Goal: Information Seeking & Learning: Compare options

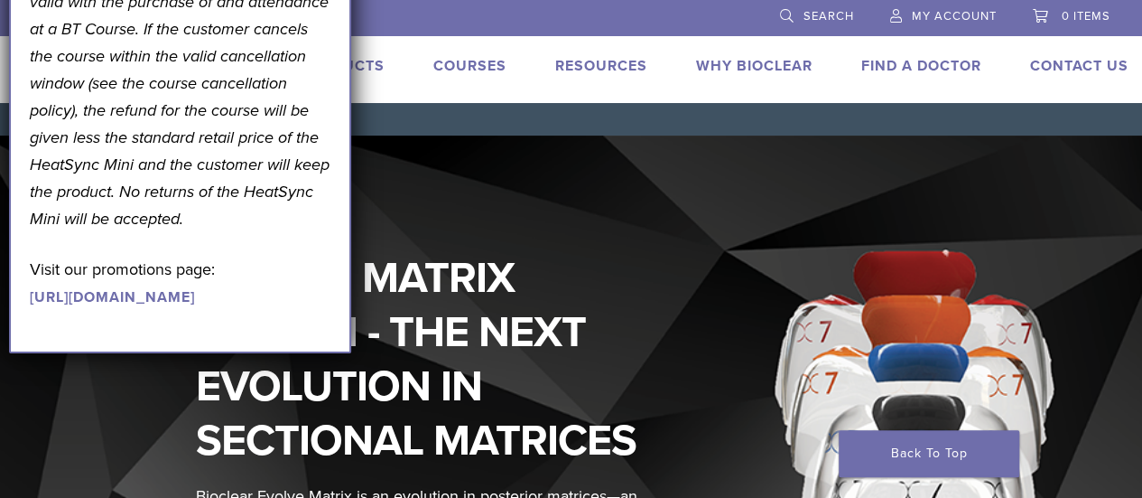
click at [406, 123] on nav "Home / Home" at bounding box center [571, 119] width 1142 height 33
click at [442, 24] on li at bounding box center [489, 16] width 528 height 33
click at [486, 191] on div "EVOLVE MATRIX SYSTEM - THE NEXT EVOLUTION IN SECTIONAL MATRICES Bioclear Evolve…" at bounding box center [571, 441] width 1170 height 612
click at [368, 72] on link "Products" at bounding box center [343, 66] width 84 height 18
click at [368, 58] on link "Products" at bounding box center [343, 66] width 84 height 18
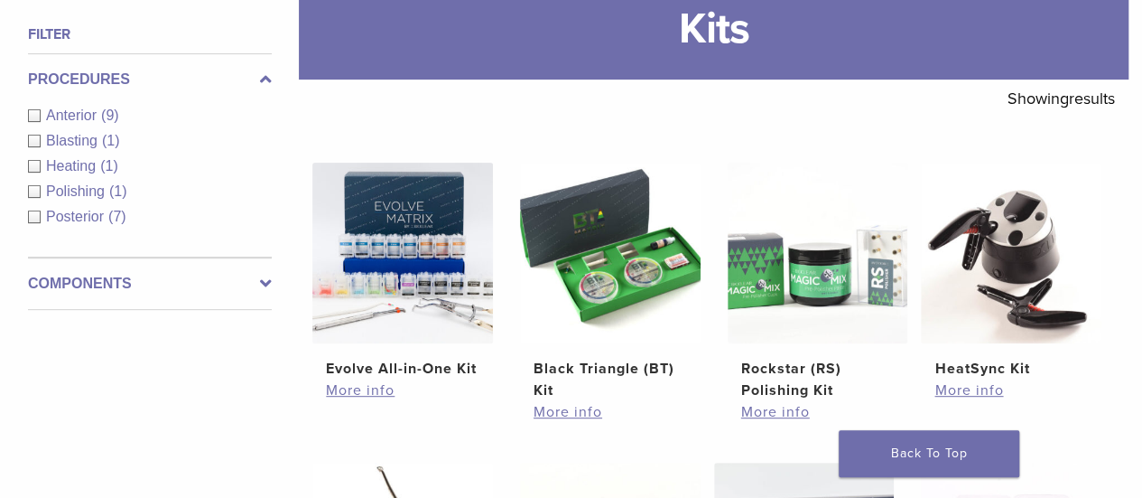
scroll to position [412, 0]
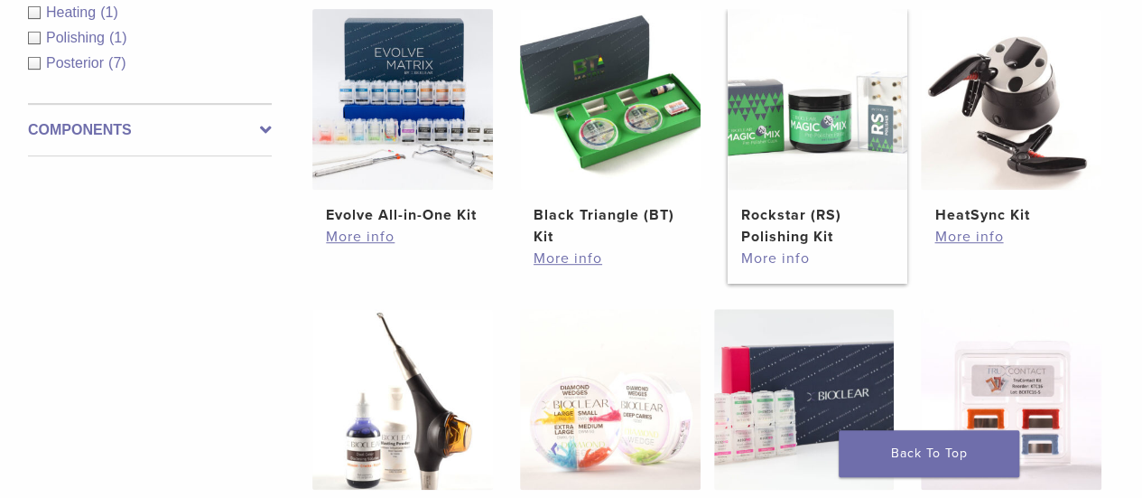
click at [775, 261] on link "More info" at bounding box center [818, 258] width 154 height 22
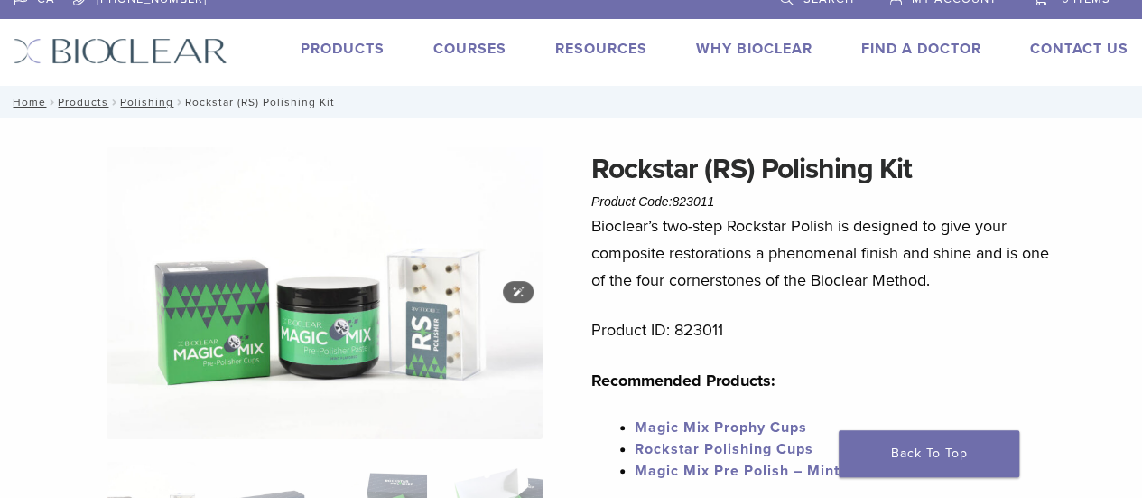
scroll to position [47, 0]
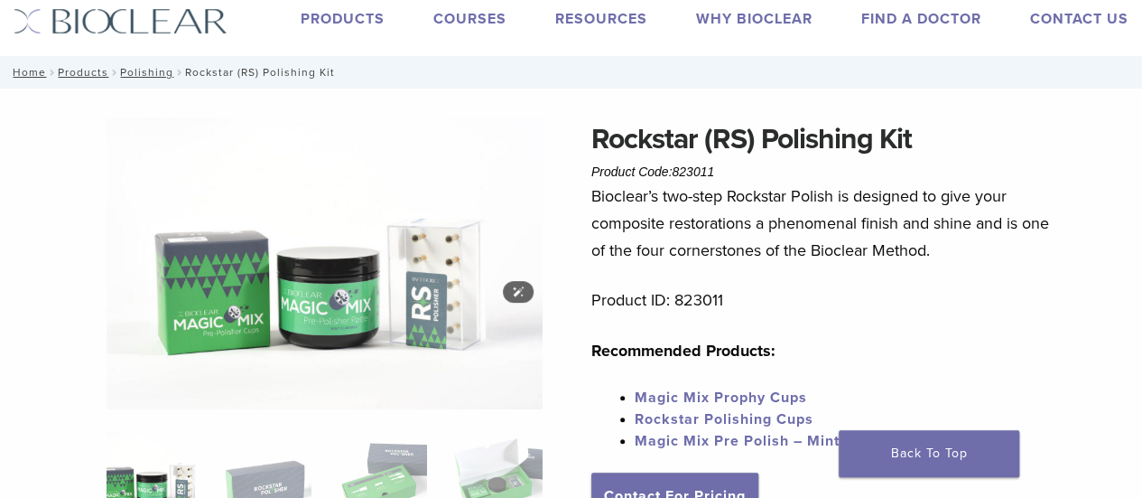
drag, startPoint x: 444, startPoint y: 147, endPoint x: 459, endPoint y: 223, distance: 77.2
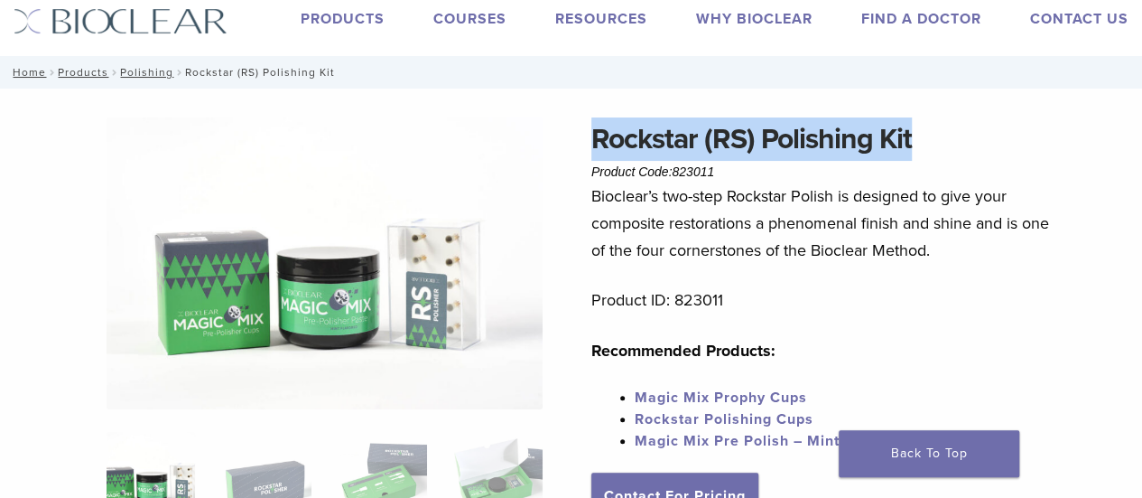
copy h1 "Rockstar (RS) Polishing Kit"
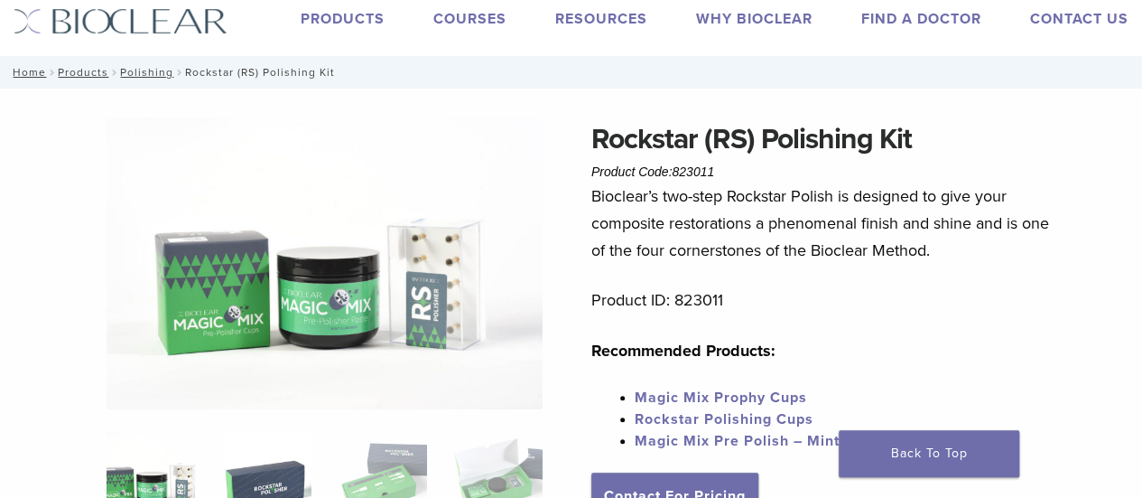
drag, startPoint x: 591, startPoint y: 135, endPoint x: 250, endPoint y: 443, distance: 459.7
drag, startPoint x: 117, startPoint y: 167, endPoint x: 112, endPoint y: 273, distance: 105.8
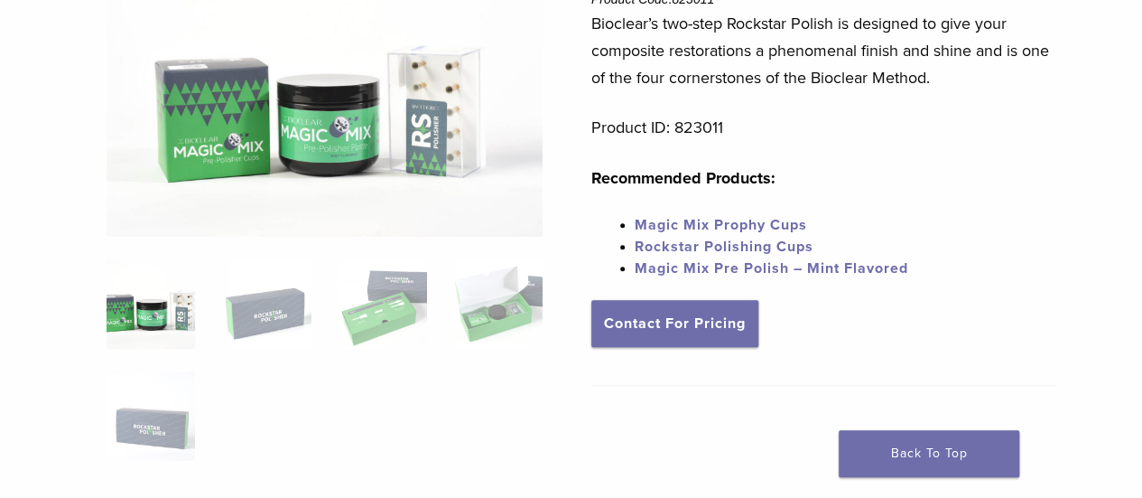
drag, startPoint x: 29, startPoint y: 200, endPoint x: 30, endPoint y: 317, distance: 117.4
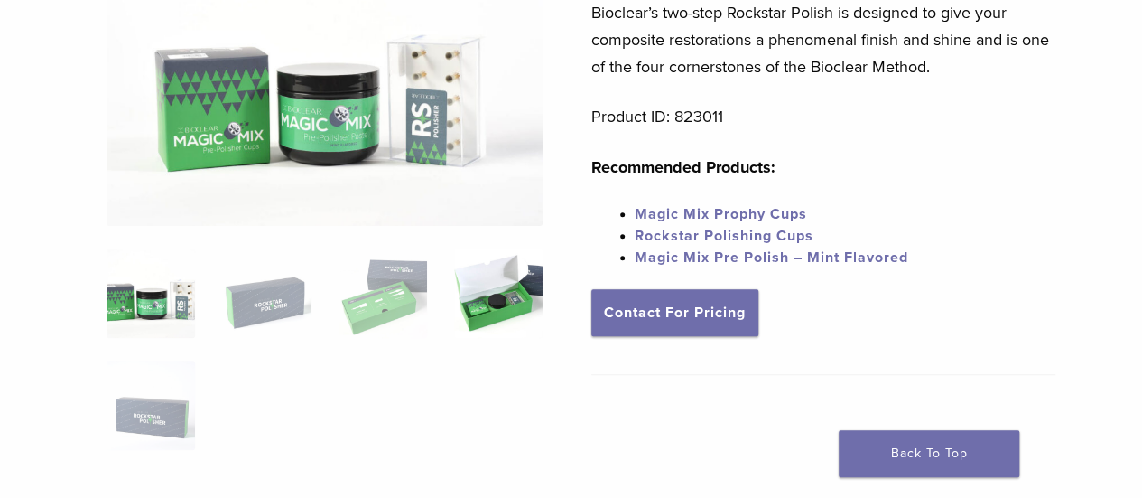
click at [506, 312] on img at bounding box center [498, 292] width 89 height 89
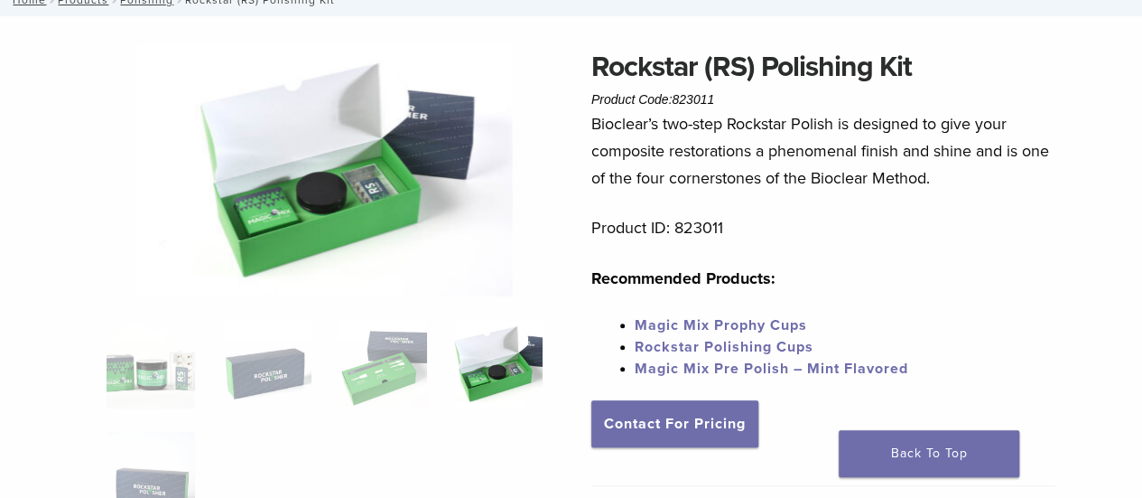
scroll to position [33, 0]
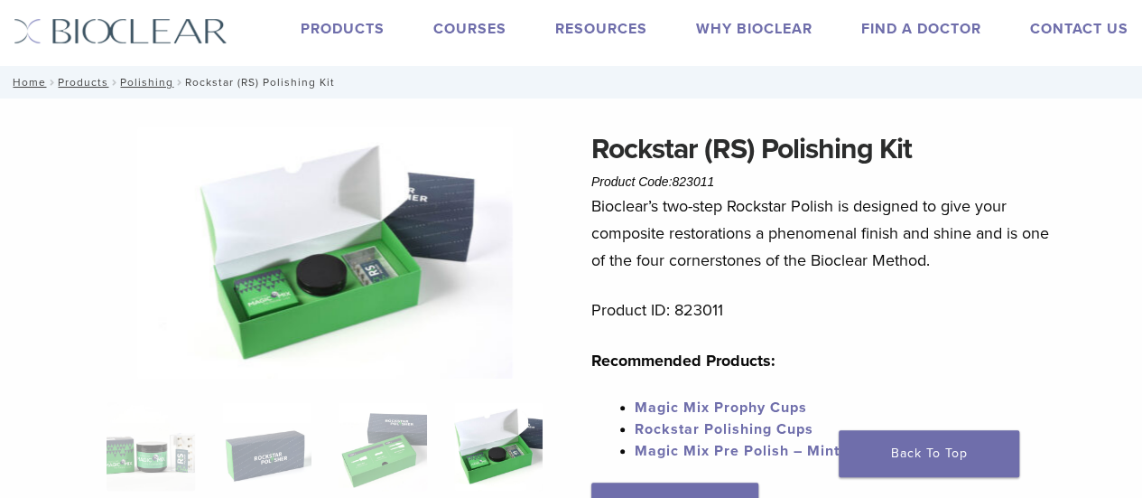
drag, startPoint x: 306, startPoint y: 380, endPoint x: 343, endPoint y: 288, distance: 99.3
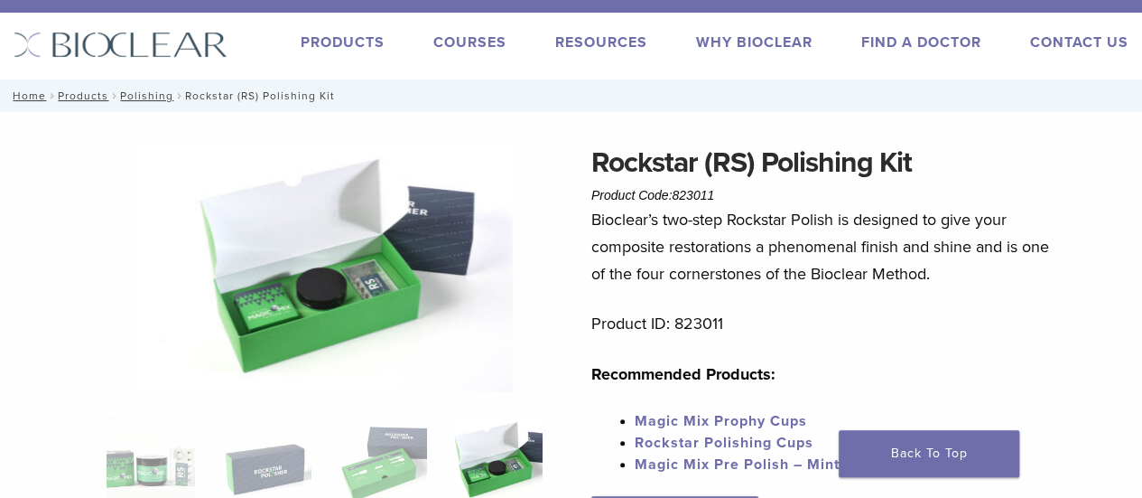
scroll to position [0, 0]
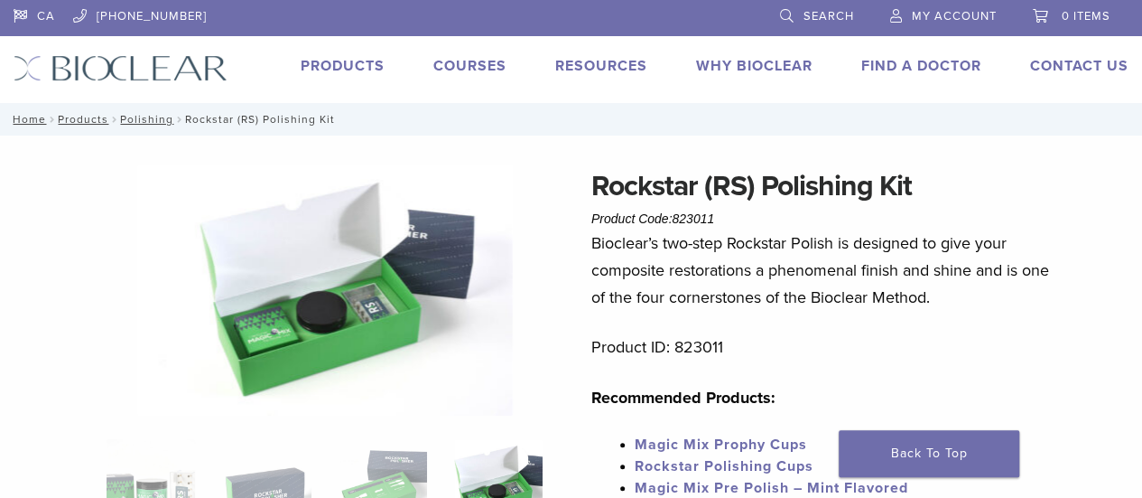
drag, startPoint x: 707, startPoint y: 182, endPoint x: 730, endPoint y: 82, distance: 102.8
click at [345, 61] on link "Products" at bounding box center [343, 66] width 84 height 18
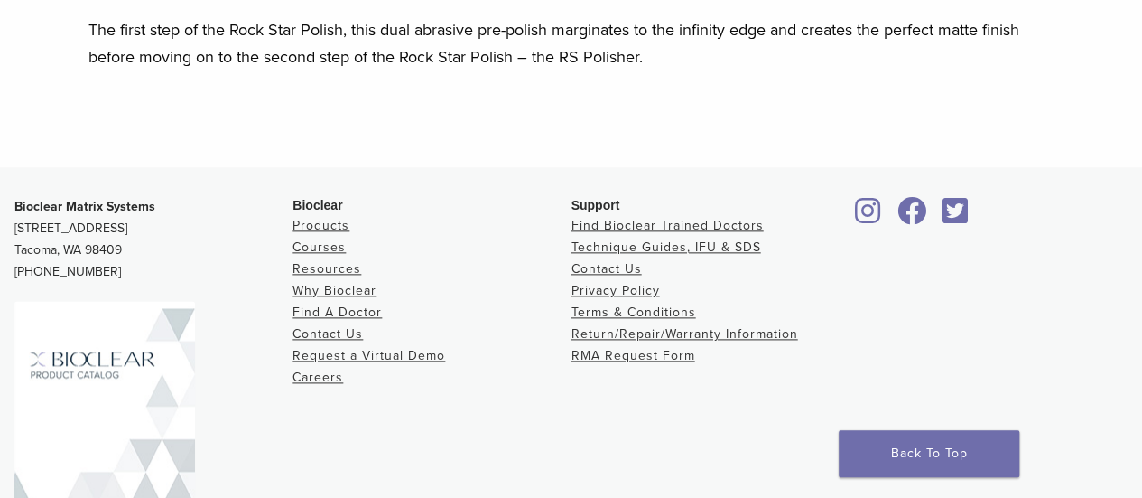
scroll to position [1108, 0]
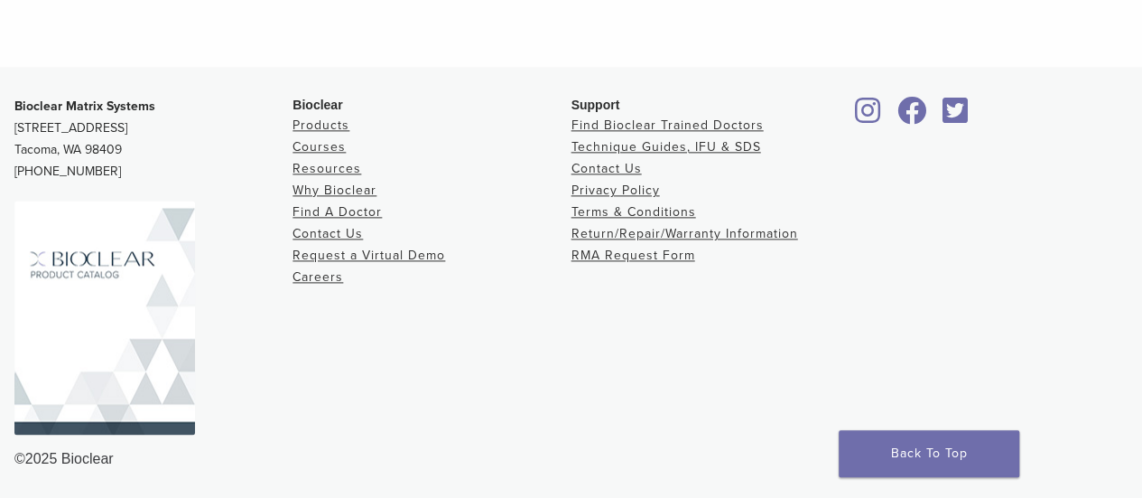
drag, startPoint x: 685, startPoint y: 282, endPoint x: 682, endPoint y: 475, distance: 193.3
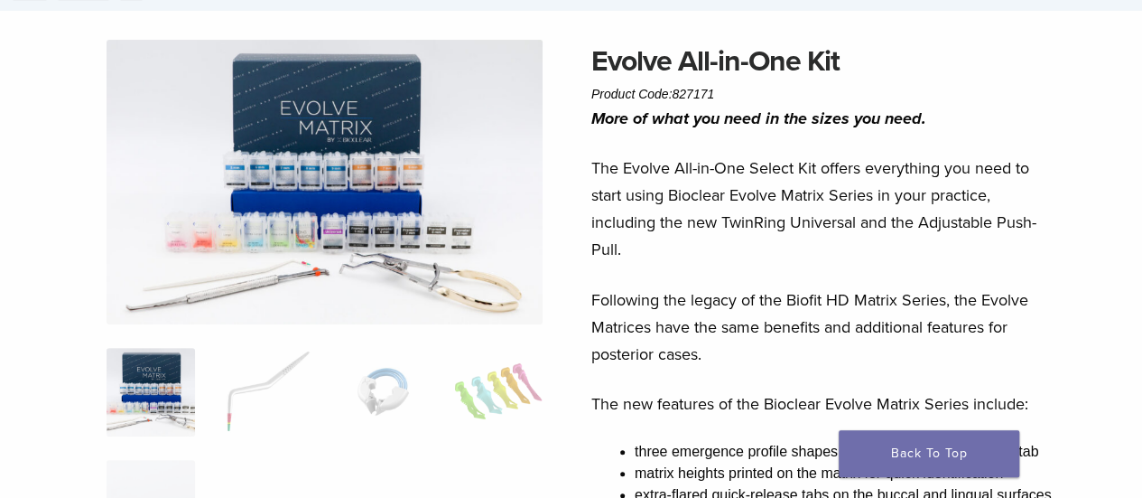
scroll to position [18, 0]
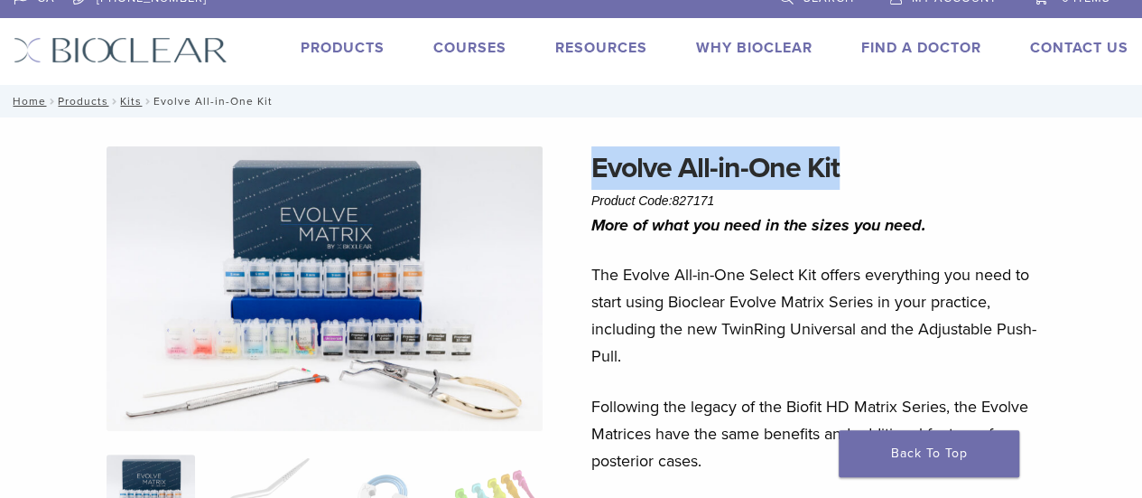
drag, startPoint x: 591, startPoint y: 176, endPoint x: 859, endPoint y: 172, distance: 268.3
click at [859, 172] on h1 "Evolve All-in-One Kit" at bounding box center [824, 167] width 465 height 43
copy h1 "Evolve All-in-One Kit"
click at [322, 42] on link "Products" at bounding box center [343, 48] width 84 height 18
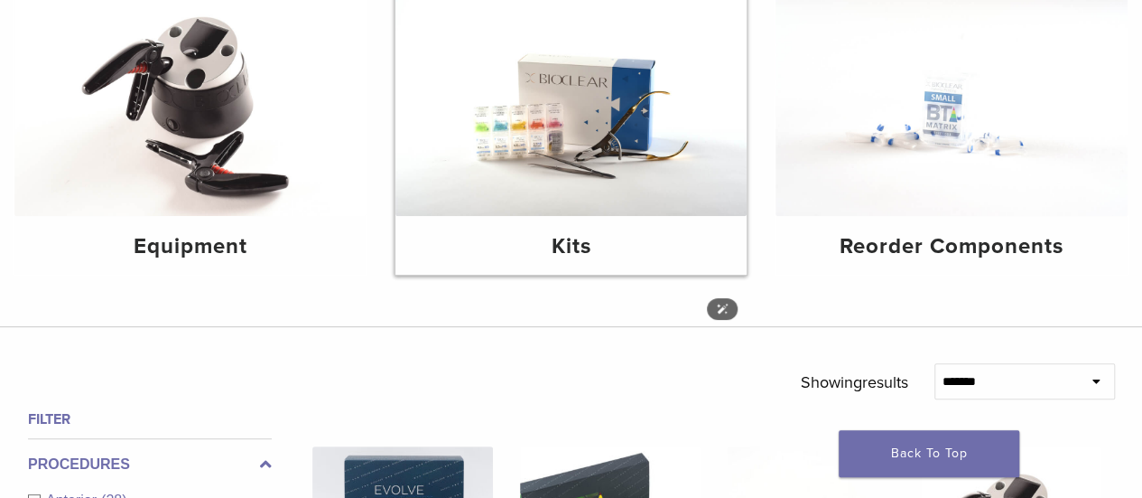
drag, startPoint x: 656, startPoint y: 228, endPoint x: 654, endPoint y: 303, distance: 75.0
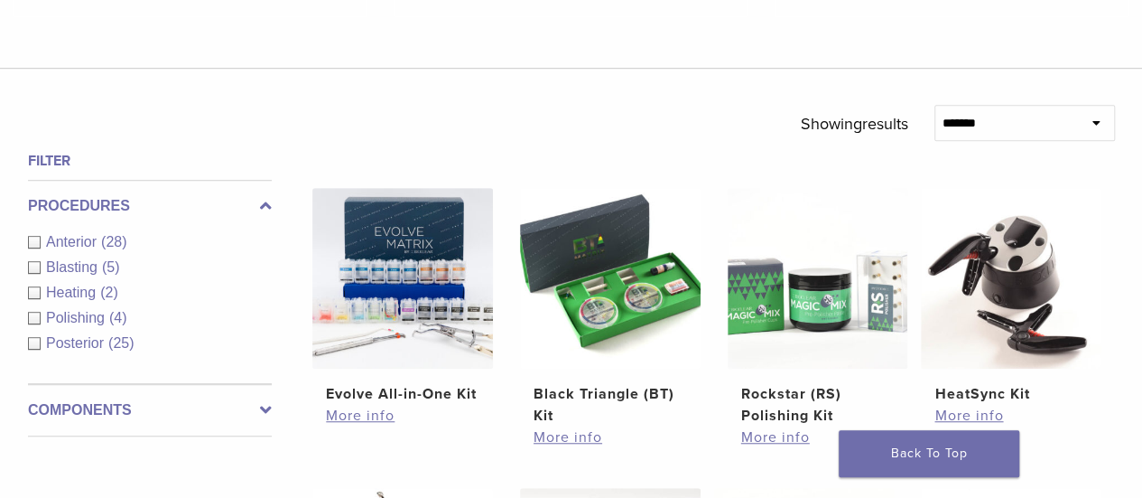
drag, startPoint x: 667, startPoint y: 217, endPoint x: 667, endPoint y: 315, distance: 98.4
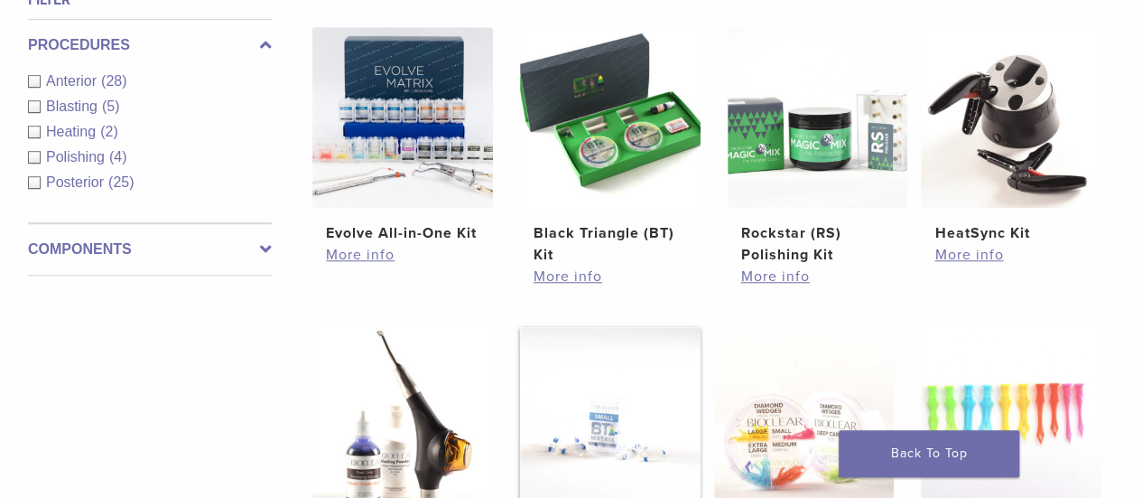
scroll to position [806, 0]
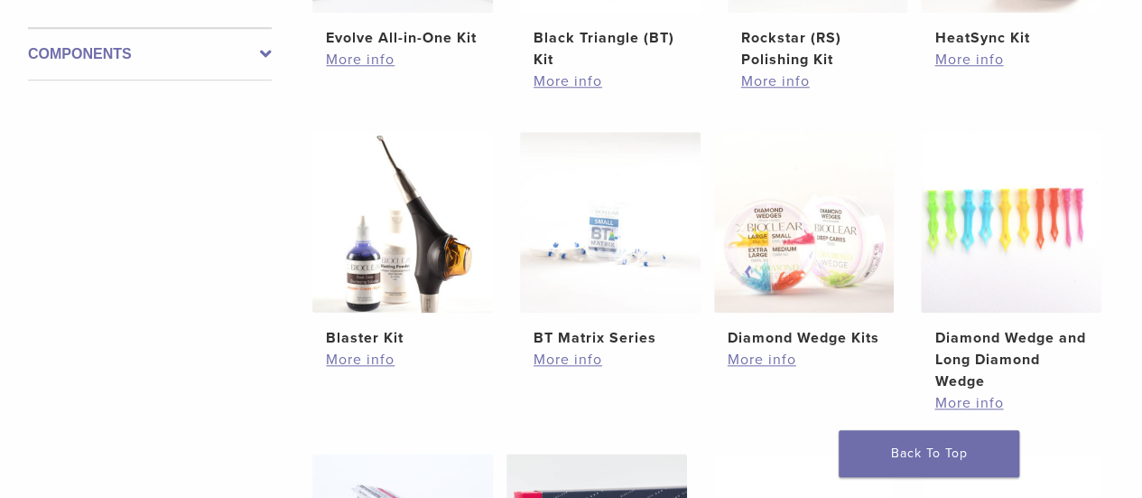
drag, startPoint x: 219, startPoint y: 201, endPoint x: 219, endPoint y: 261, distance: 59.6
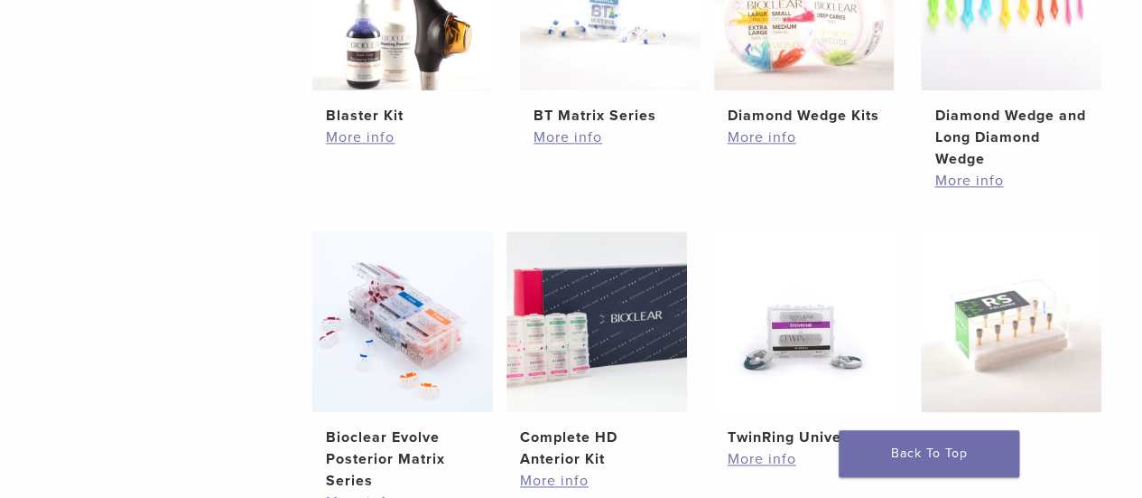
scroll to position [1143, 0]
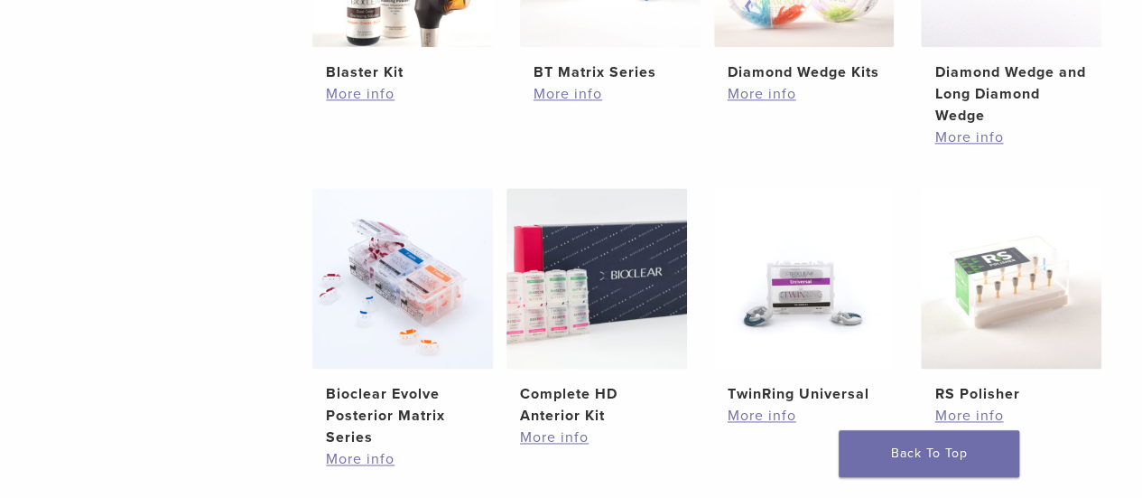
drag, startPoint x: 170, startPoint y: 172, endPoint x: 157, endPoint y: 259, distance: 87.6
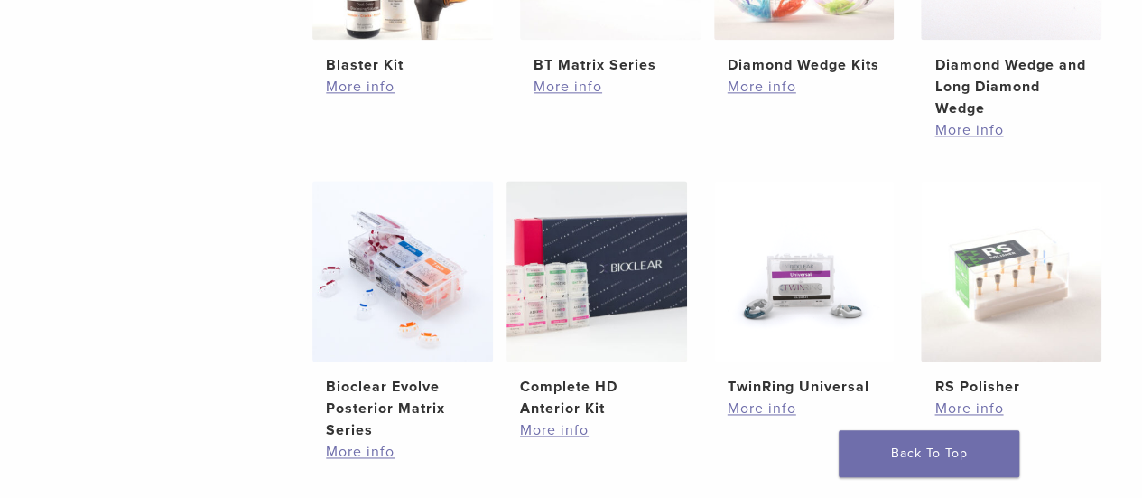
click at [157, 259] on div "Filter Procedures Anterior (28) Blasting (5) Heating (2) Polishing (4) Posterio…" at bounding box center [143, 85] width 258 height 1129
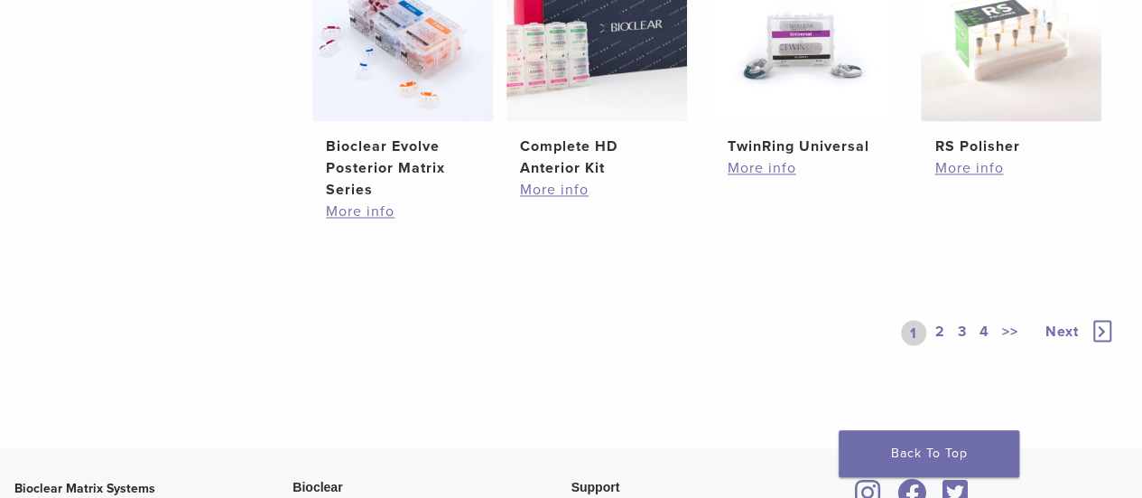
scroll to position [1403, 0]
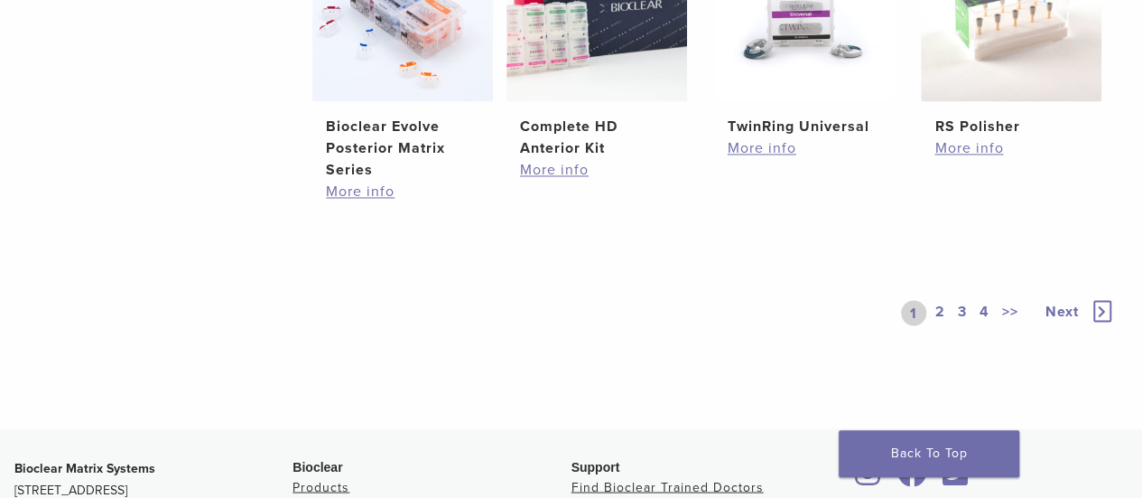
drag, startPoint x: 145, startPoint y: 145, endPoint x: 143, endPoint y: 210, distance: 64.1
click at [948, 302] on link "2" at bounding box center [940, 312] width 17 height 25
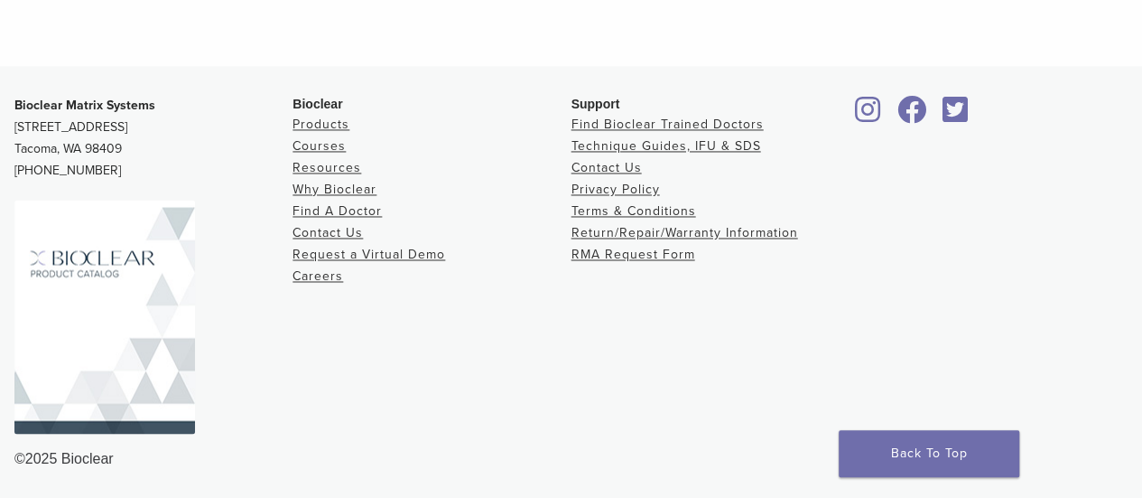
drag, startPoint x: 137, startPoint y: 130, endPoint x: 137, endPoint y: 169, distance: 38.8
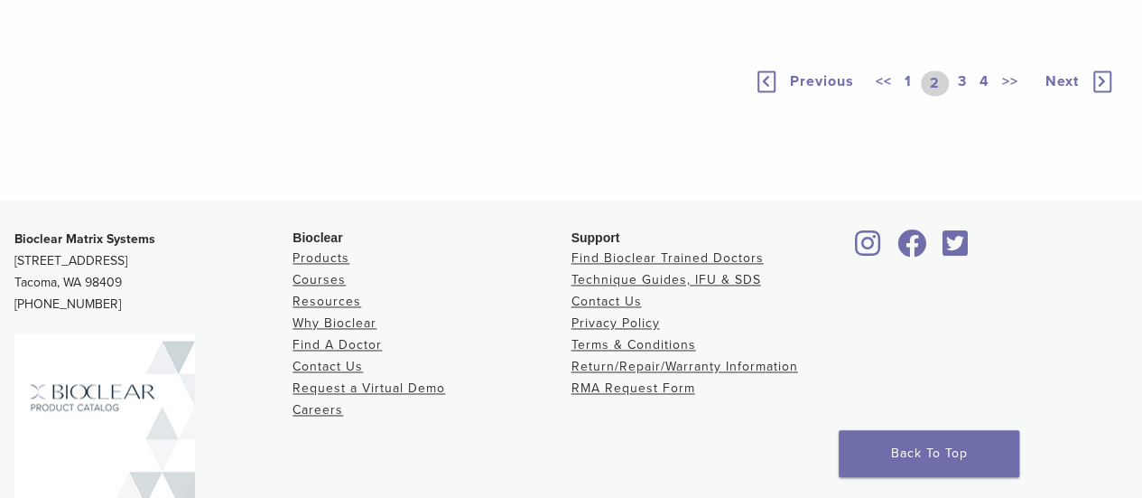
drag, startPoint x: 143, startPoint y: 201, endPoint x: 159, endPoint y: 126, distance: 76.7
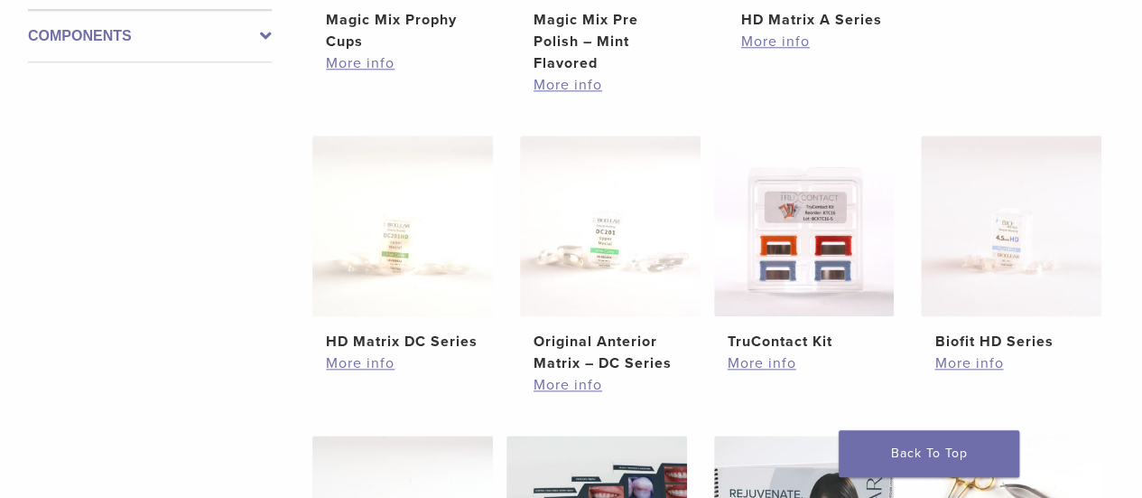
drag, startPoint x: 154, startPoint y: 247, endPoint x: 159, endPoint y: 187, distance: 59.8
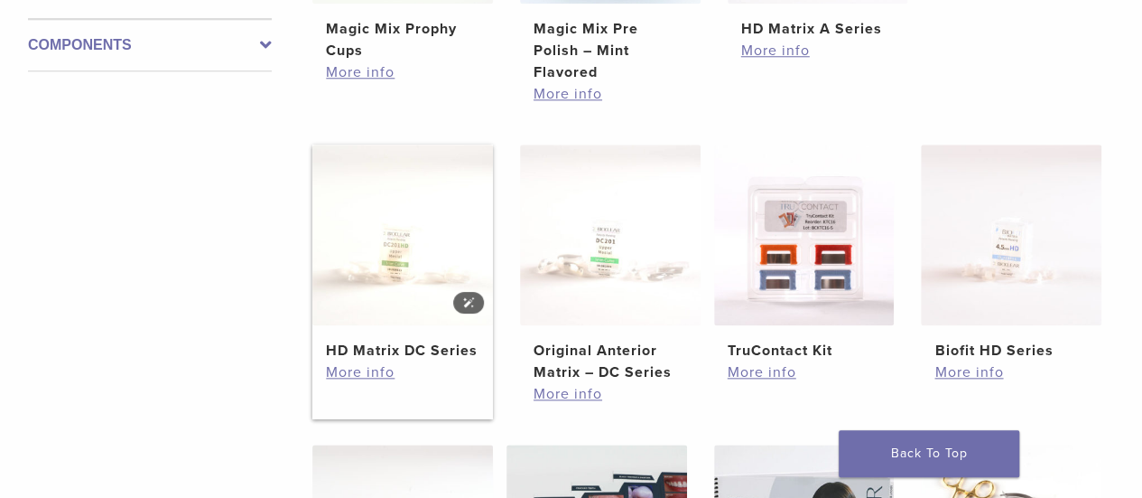
scroll to position [0, 0]
